Goal: Go to known website: Access a specific website the user already knows

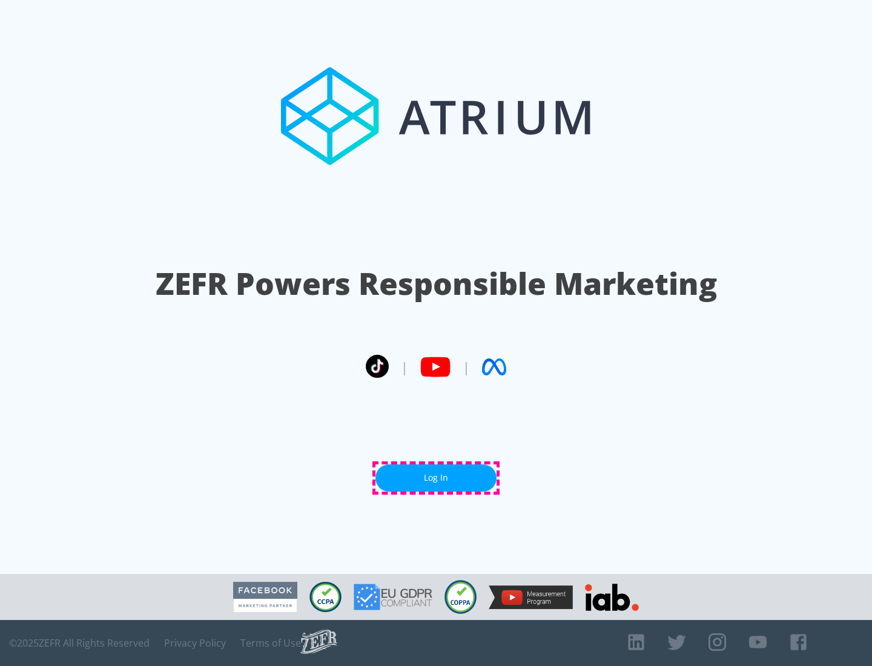
click at [436, 478] on link "Log In" at bounding box center [435, 477] width 121 height 27
